Goal: Communication & Community: Connect with others

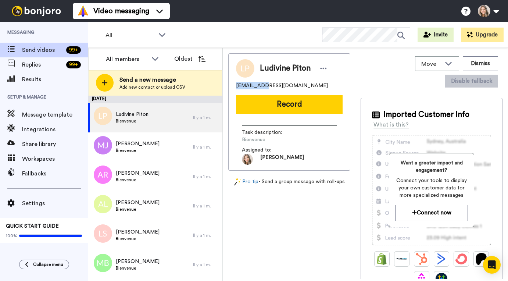
drag, startPoint x: 237, startPoint y: 86, endPoint x: 259, endPoint y: 87, distance: 22.1
click at [259, 87] on span "pludivine1@gmail.com" at bounding box center [282, 85] width 92 height 7
copy span "pludivine1"
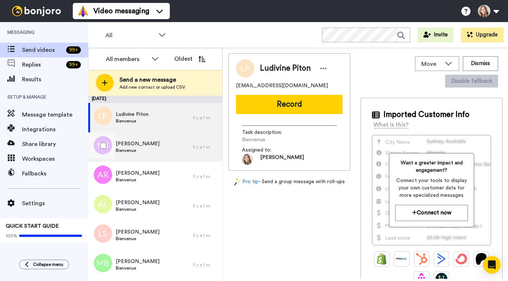
click at [146, 151] on div "Michelle Bienvenue" at bounding box center [140, 146] width 105 height 29
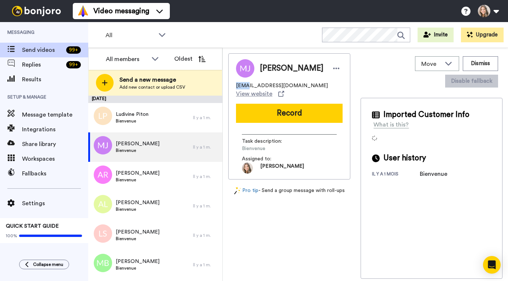
drag, startPoint x: 236, startPoint y: 85, endPoint x: 247, endPoint y: 85, distance: 10.7
click at [247, 85] on span "tugh@club.fr" at bounding box center [282, 85] width 92 height 7
copy span "tugh"
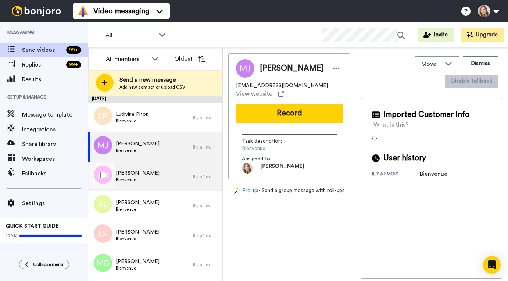
click at [159, 179] on div "Anne Rondot Bienvenue" at bounding box center [140, 176] width 105 height 29
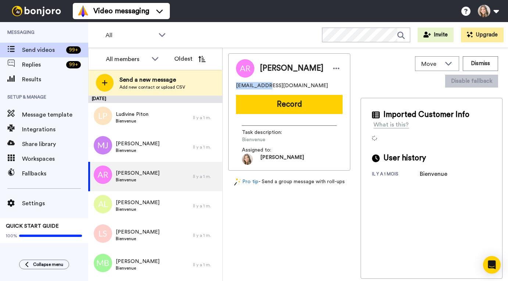
drag, startPoint x: 236, startPoint y: 85, endPoint x: 266, endPoint y: 85, distance: 29.8
click at [266, 85] on span "[EMAIL_ADDRESS][DOMAIN_NAME]" at bounding box center [282, 85] width 92 height 7
copy span "annekerwenn"
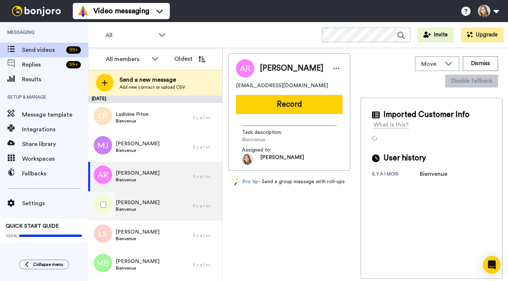
click at [168, 204] on div "AGNES LAPU Bienvenue" at bounding box center [140, 205] width 105 height 29
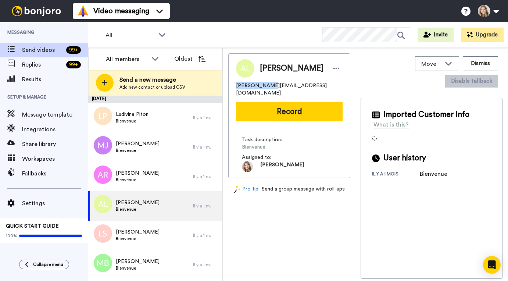
drag, startPoint x: 236, startPoint y: 86, endPoint x: 266, endPoint y: 85, distance: 30.2
click at [266, 85] on span "agnes-naturo@hotmail.fr" at bounding box center [289, 89] width 107 height 15
copy span "agnes-naturo"
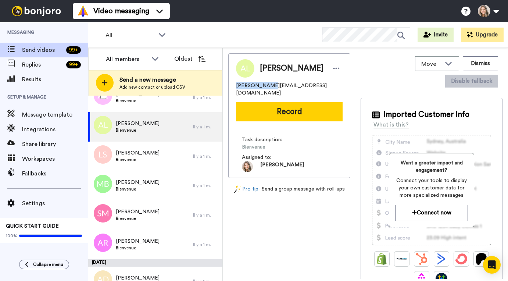
scroll to position [80, 0]
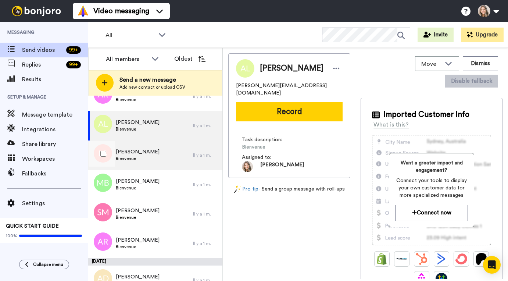
click at [160, 149] on div "Lynda Soufi Bienvenue" at bounding box center [140, 154] width 105 height 29
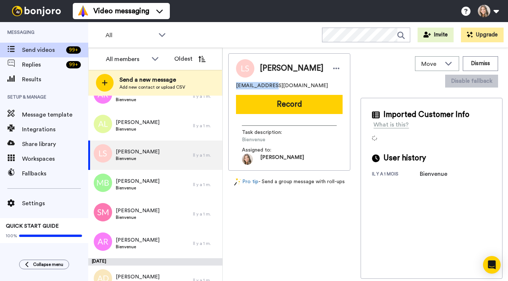
drag, startPoint x: 236, startPoint y: 86, endPoint x: 267, endPoint y: 85, distance: 30.9
click at [267, 85] on span "lyns.coaching@gmail.com" at bounding box center [282, 85] width 92 height 7
copy span "lyns.coaching"
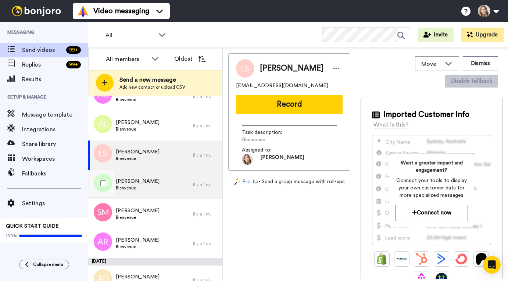
click at [166, 189] on div "Magali BORRAS Bienvenue" at bounding box center [140, 184] width 105 height 29
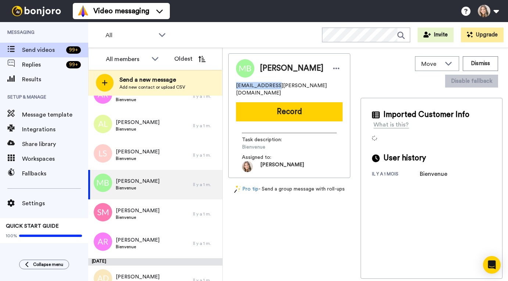
drag, startPoint x: 237, startPoint y: 86, endPoint x: 268, endPoint y: 86, distance: 31.6
click at [268, 86] on span "magalil.borras@gmail.com" at bounding box center [289, 89] width 107 height 15
copy span "magalil.borras"
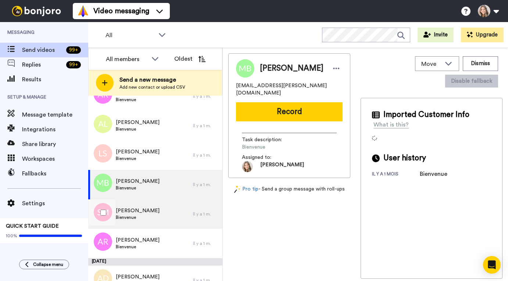
click at [173, 215] on div "SEVERINE MAURICE Bienvenue" at bounding box center [140, 213] width 105 height 29
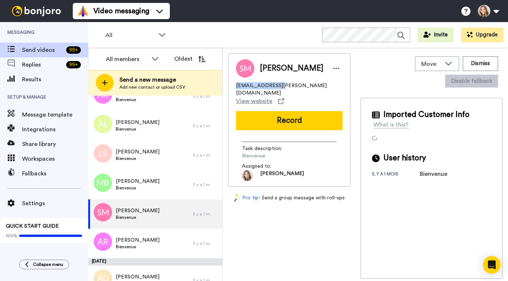
drag, startPoint x: 236, startPoint y: 89, endPoint x: 274, endPoint y: 89, distance: 38.3
click at [274, 89] on span "severine.maurice@wanadoo.fr" at bounding box center [289, 89] width 107 height 15
copy span "severine.maurice"
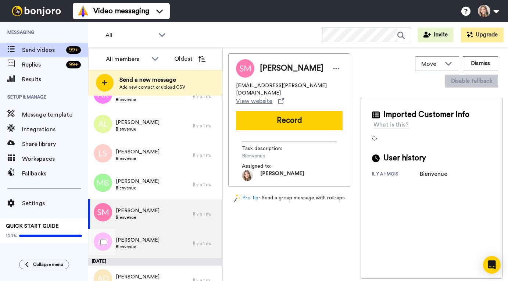
click at [175, 242] on div "Annie ROBINEAU Bienvenue" at bounding box center [140, 243] width 105 height 29
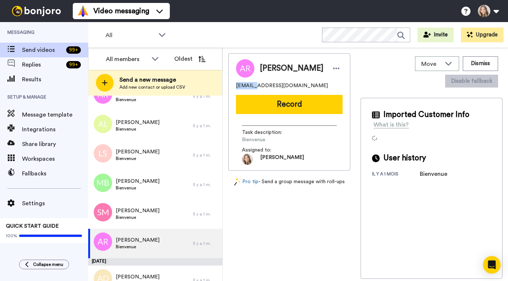
drag, startPoint x: 236, startPoint y: 86, endPoint x: 250, endPoint y: 86, distance: 14.0
click at [250, 86] on span "fileann@hotmail.fr" at bounding box center [282, 85] width 92 height 7
copy span "fileann"
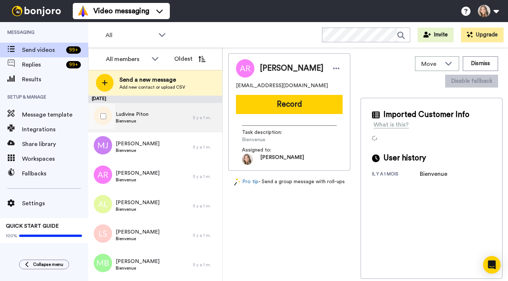
click at [157, 126] on div "Ludivine Piton Bienvenue" at bounding box center [140, 117] width 105 height 29
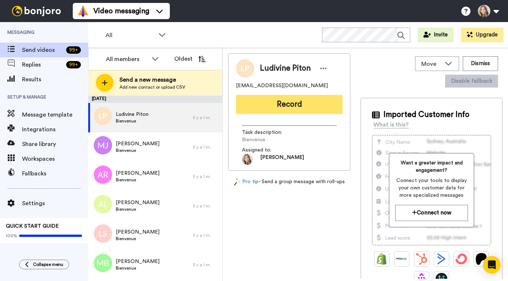
click at [273, 108] on button "Record" at bounding box center [289, 104] width 107 height 19
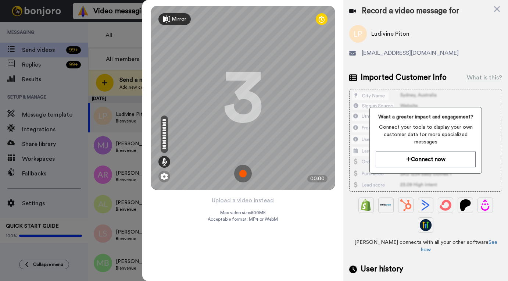
click at [242, 174] on img at bounding box center [243, 174] width 18 height 18
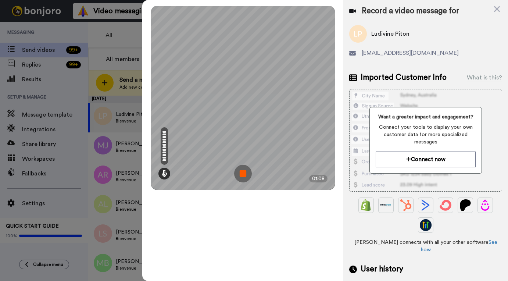
click at [242, 174] on img at bounding box center [243, 174] width 18 height 18
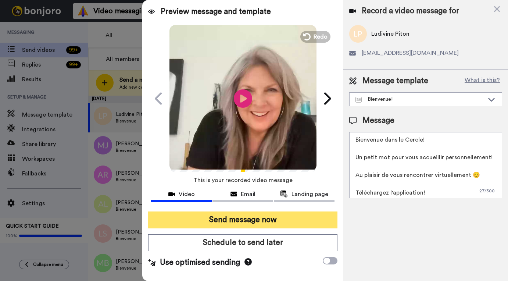
click at [257, 217] on button "Send message now" at bounding box center [242, 219] width 189 height 17
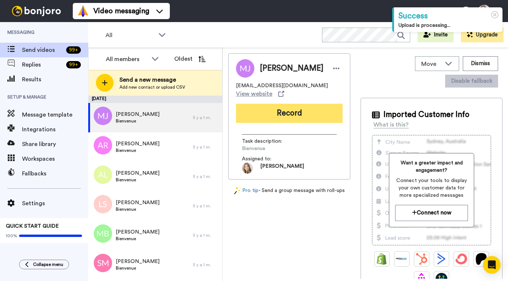
click at [289, 106] on button "Record" at bounding box center [289, 113] width 107 height 19
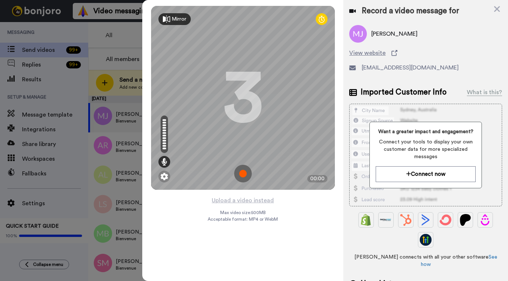
click at [241, 174] on img at bounding box center [243, 174] width 18 height 18
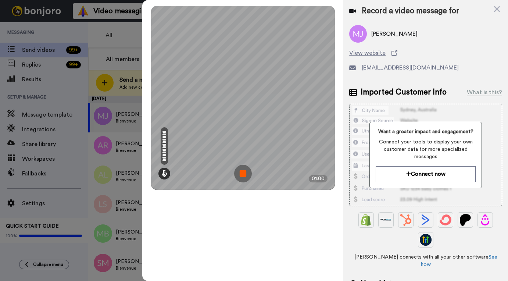
click at [242, 175] on img at bounding box center [243, 174] width 18 height 18
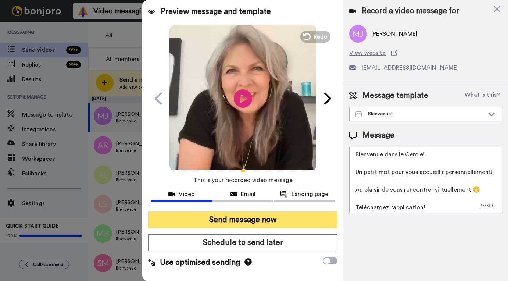
click at [265, 224] on button "Send message now" at bounding box center [242, 219] width 189 height 17
